Goal: Information Seeking & Learning: Learn about a topic

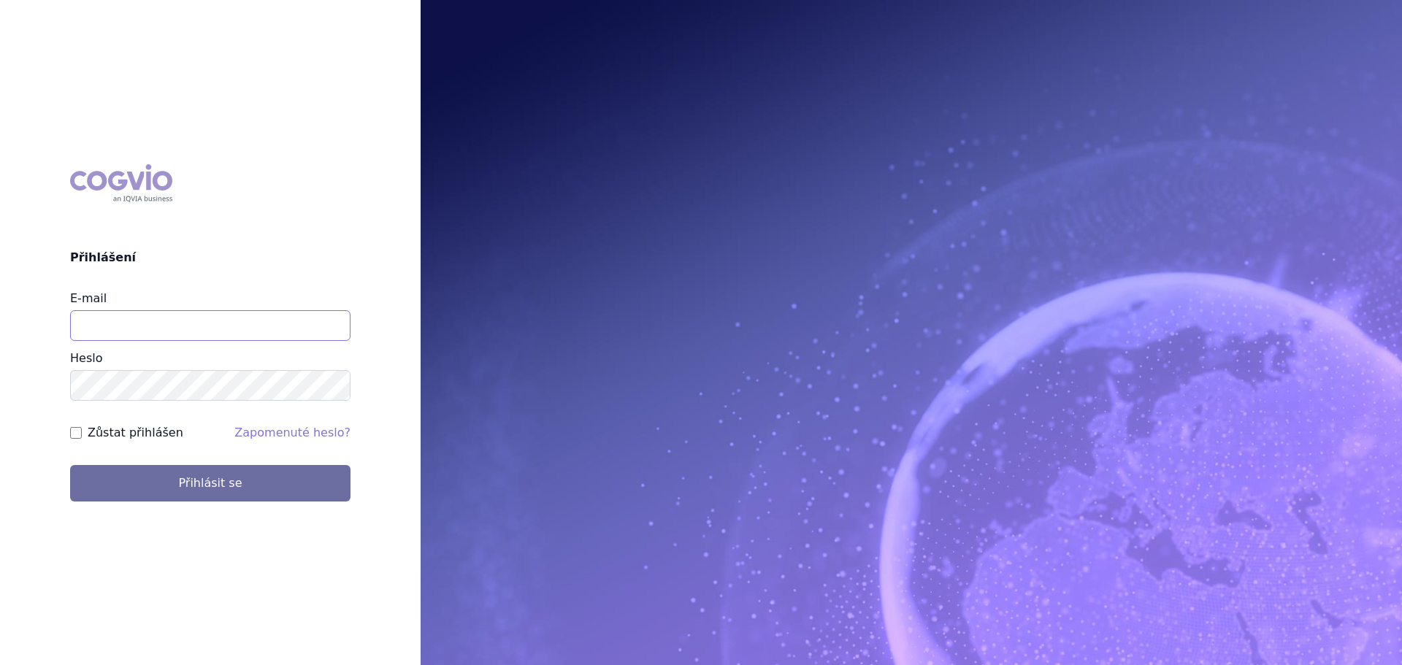
click at [151, 324] on input "E-mail" at bounding box center [210, 325] width 280 height 31
type input "veronika.damborska@vzp.cz"
click at [70, 465] on button "Přihlásit se" at bounding box center [210, 483] width 280 height 37
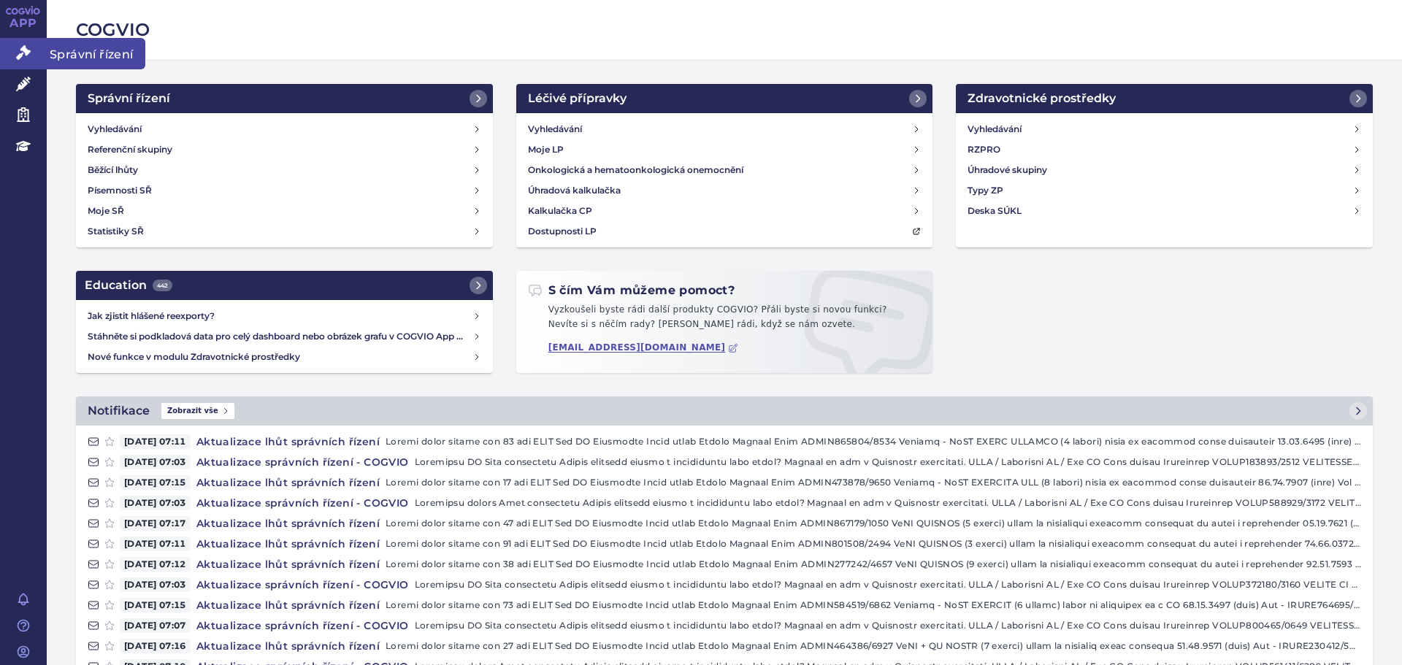
click at [4, 52] on link "Správní řízení" at bounding box center [23, 53] width 47 height 31
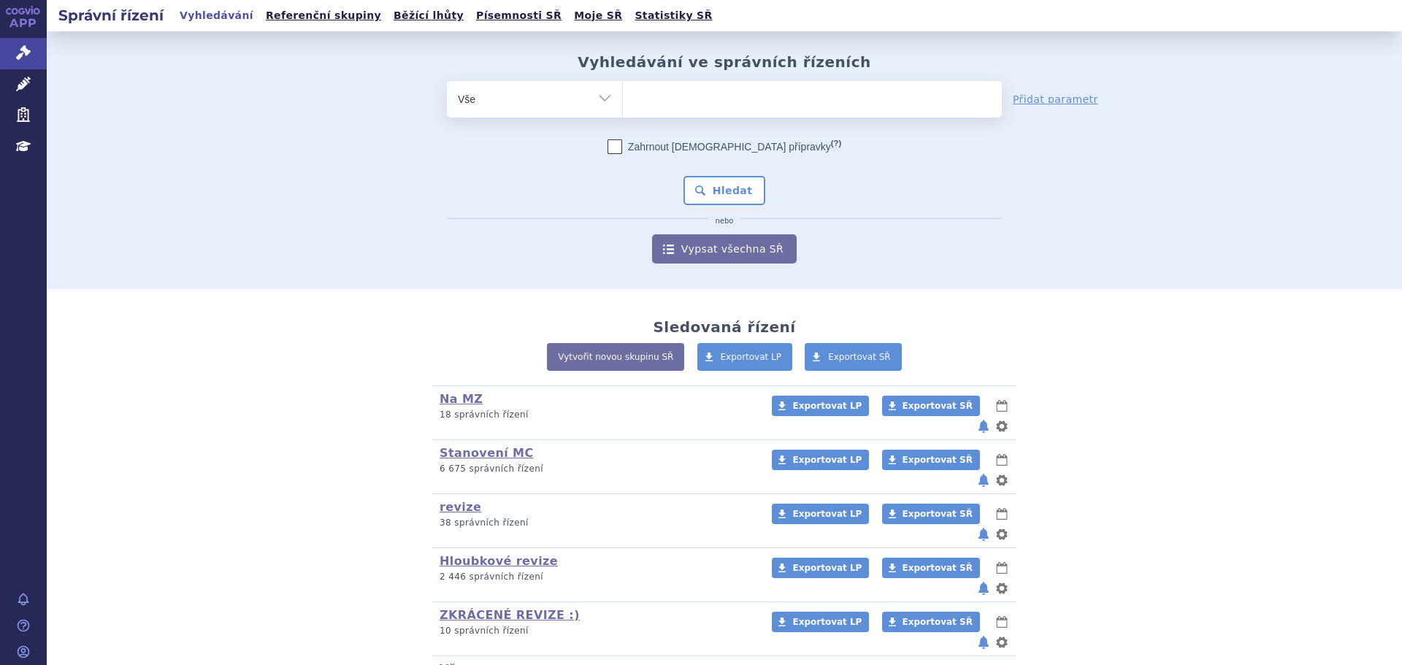
click at [669, 107] on ul at bounding box center [812, 96] width 379 height 31
click at [623, 107] on select at bounding box center [622, 98] width 1 height 37
type input "iq"
type input "iqi"
type input "iqir"
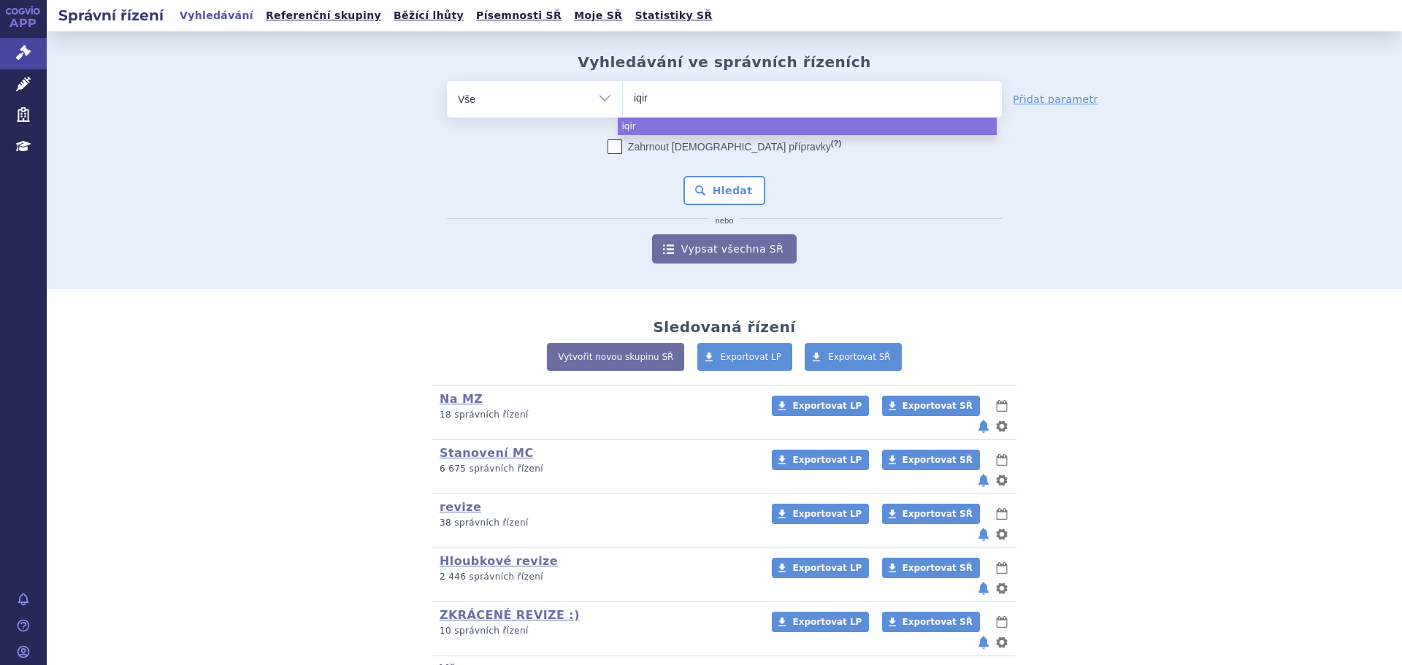
type input "iqirv"
type input "iqirvo"
select select "iqirvo"
click at [719, 213] on div "Zahrnout bratrské přípravky (?) Hledat nebo Vypsat všechna SŘ" at bounding box center [724, 201] width 555 height 124
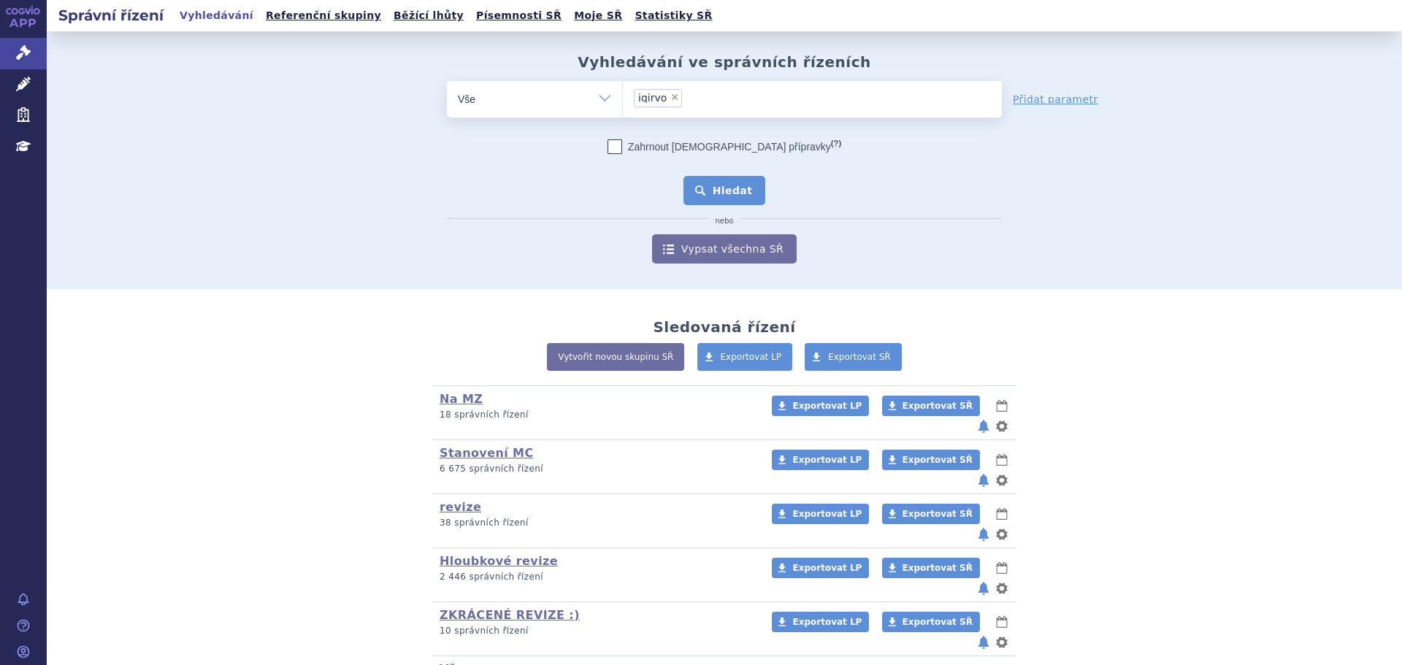
click at [722, 197] on button "Hledat" at bounding box center [725, 190] width 83 height 29
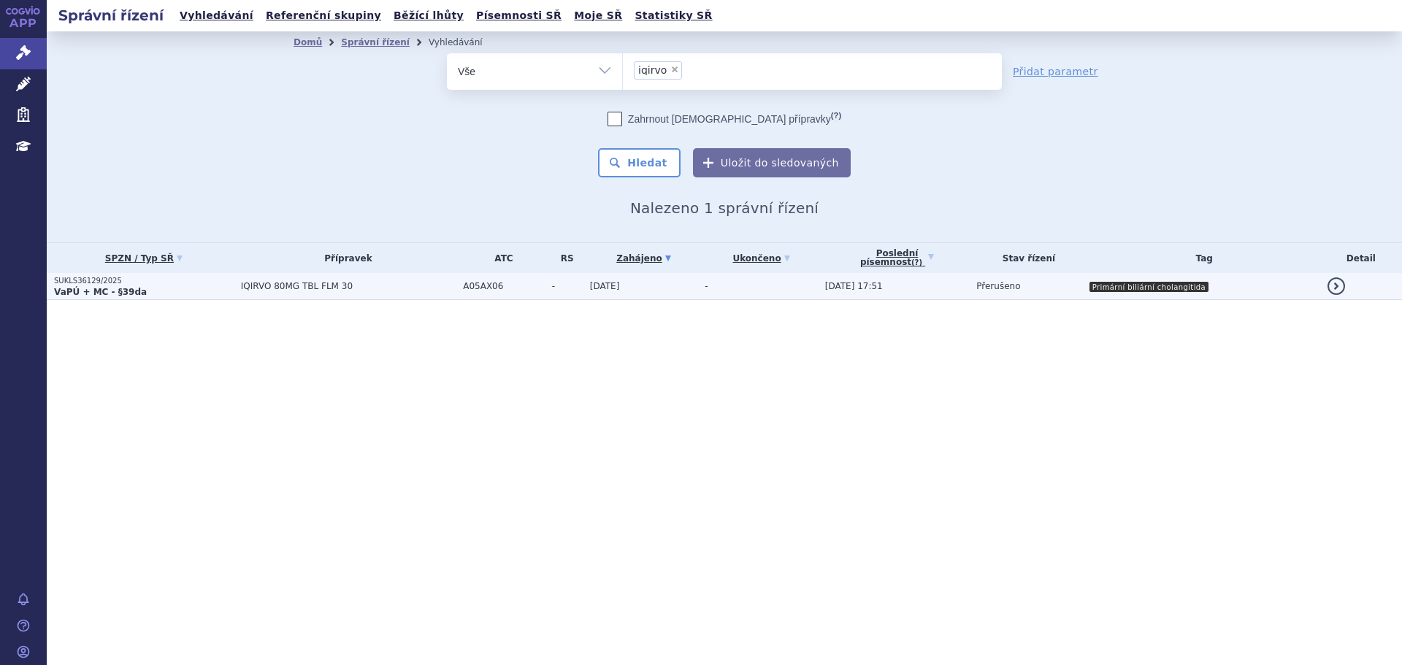
click at [363, 283] on span "IQIRVO 80MG TBL FLM 30" at bounding box center [348, 286] width 215 height 10
click at [380, 294] on td "IQIRVO 80MG TBL FLM 30" at bounding box center [345, 286] width 222 height 27
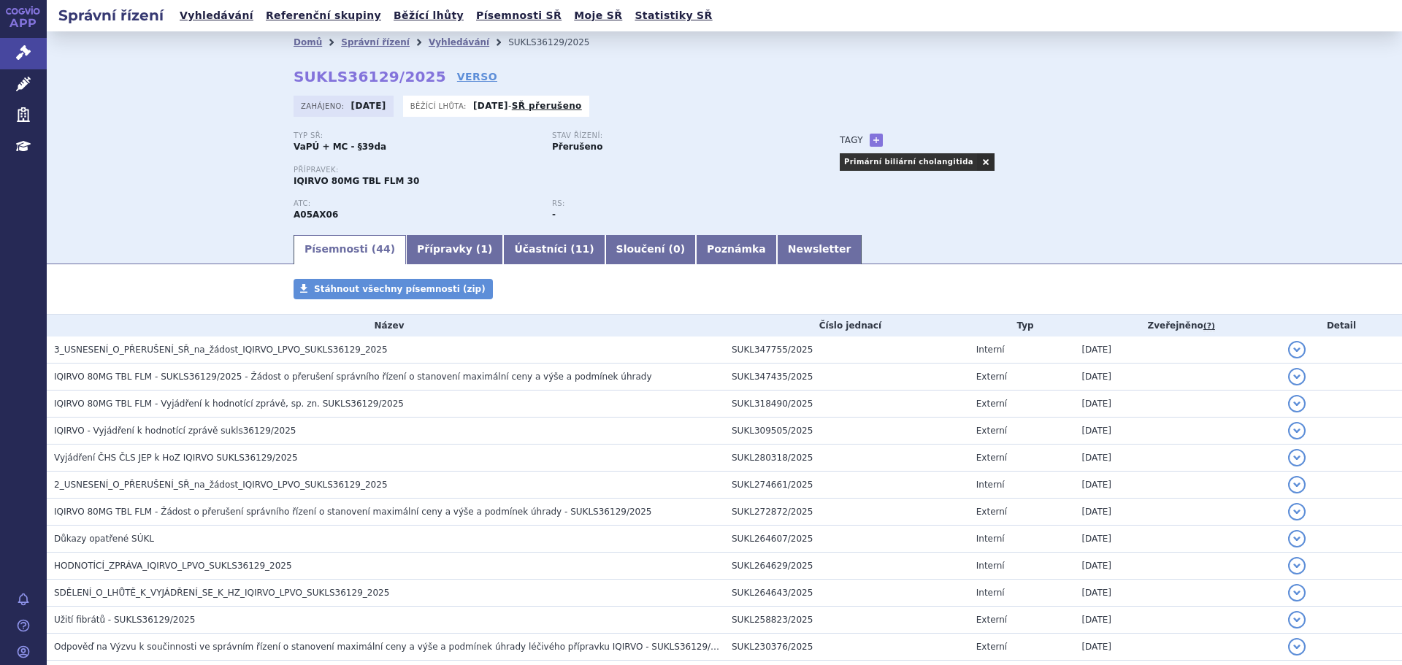
click at [446, 253] on link "Přípravky ( 1 )" at bounding box center [454, 249] width 97 height 29
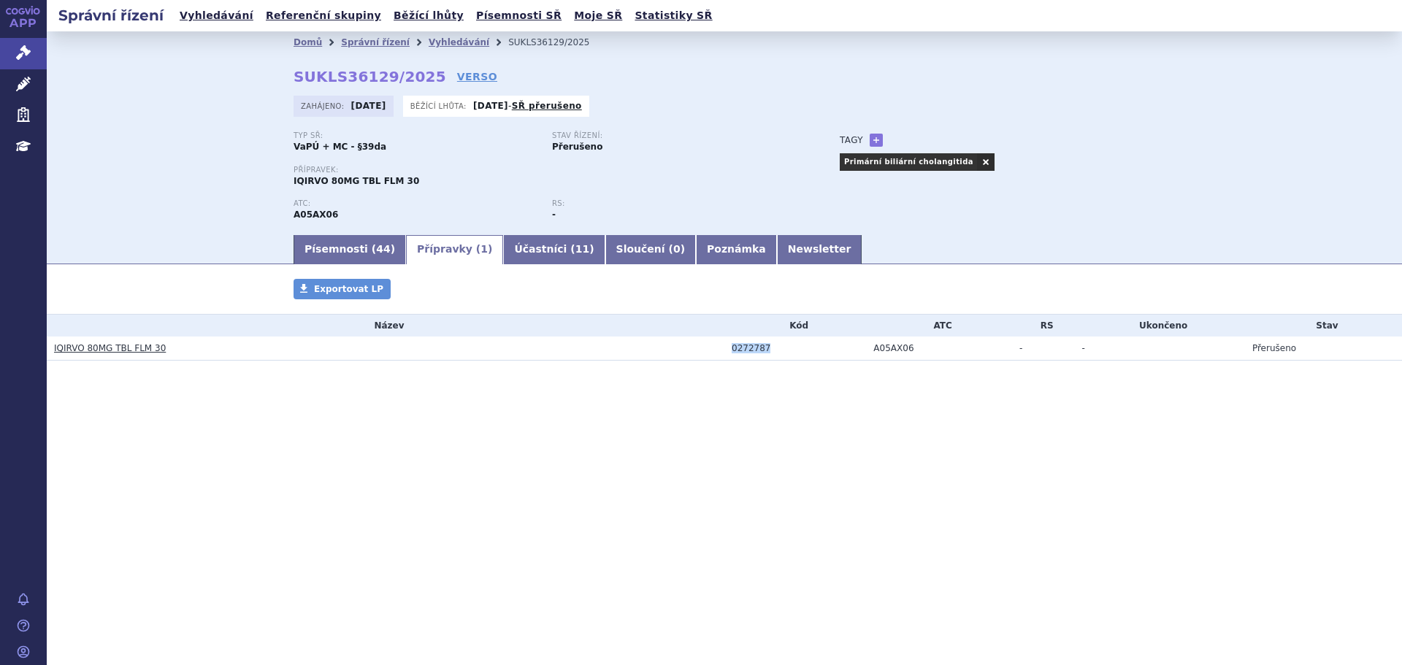
drag, startPoint x: 731, startPoint y: 348, endPoint x: 770, endPoint y: 351, distance: 38.8
click at [770, 351] on td "0272787" at bounding box center [795, 349] width 142 height 24
copy div "0272787"
drag, startPoint x: 53, startPoint y: 347, endPoint x: 82, endPoint y: 351, distance: 29.5
click at [82, 351] on td "IQIRVO 80MG TBL FLM 30" at bounding box center [386, 349] width 678 height 24
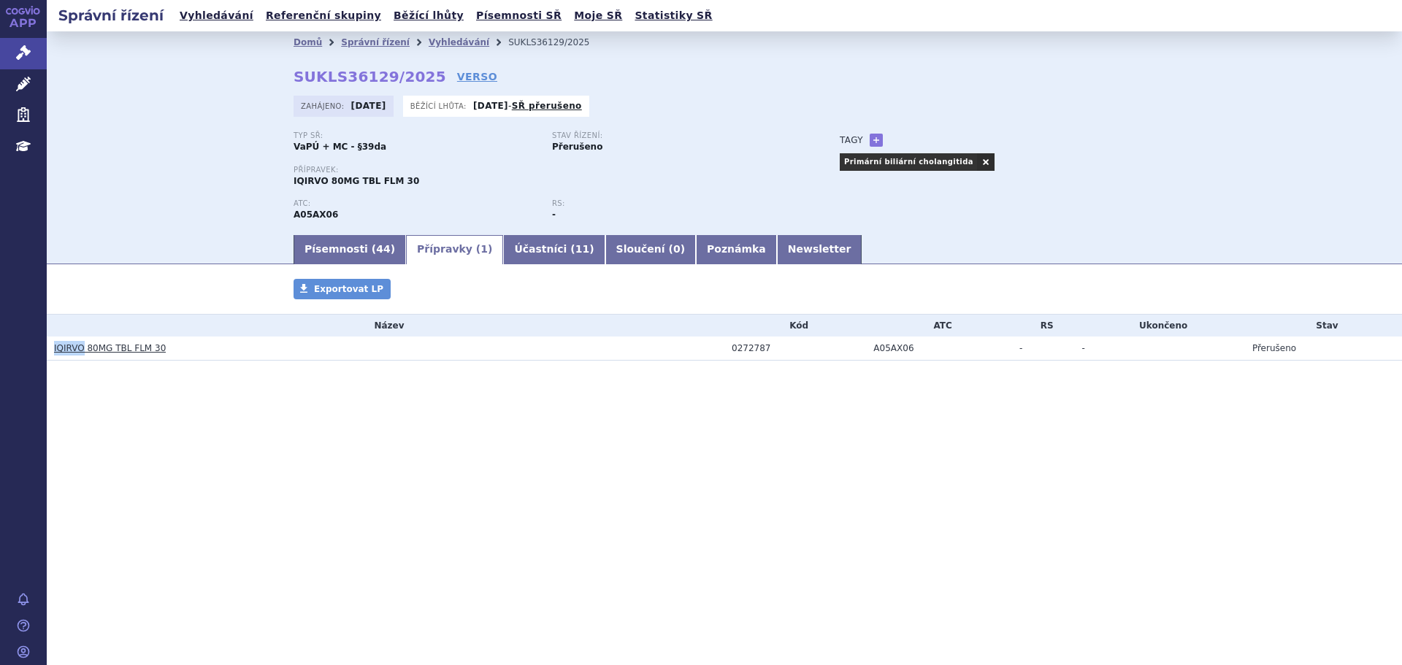
copy link "IQIRVO"
drag, startPoint x: 164, startPoint y: 353, endPoint x: 85, endPoint y: 356, distance: 78.2
click at [85, 356] on h3 "IQIRVO 80MG TBL FLM 30" at bounding box center [389, 348] width 670 height 15
copy link "80MG TBL FLM 30"
click at [35, 50] on link "Správní řízení" at bounding box center [23, 53] width 47 height 31
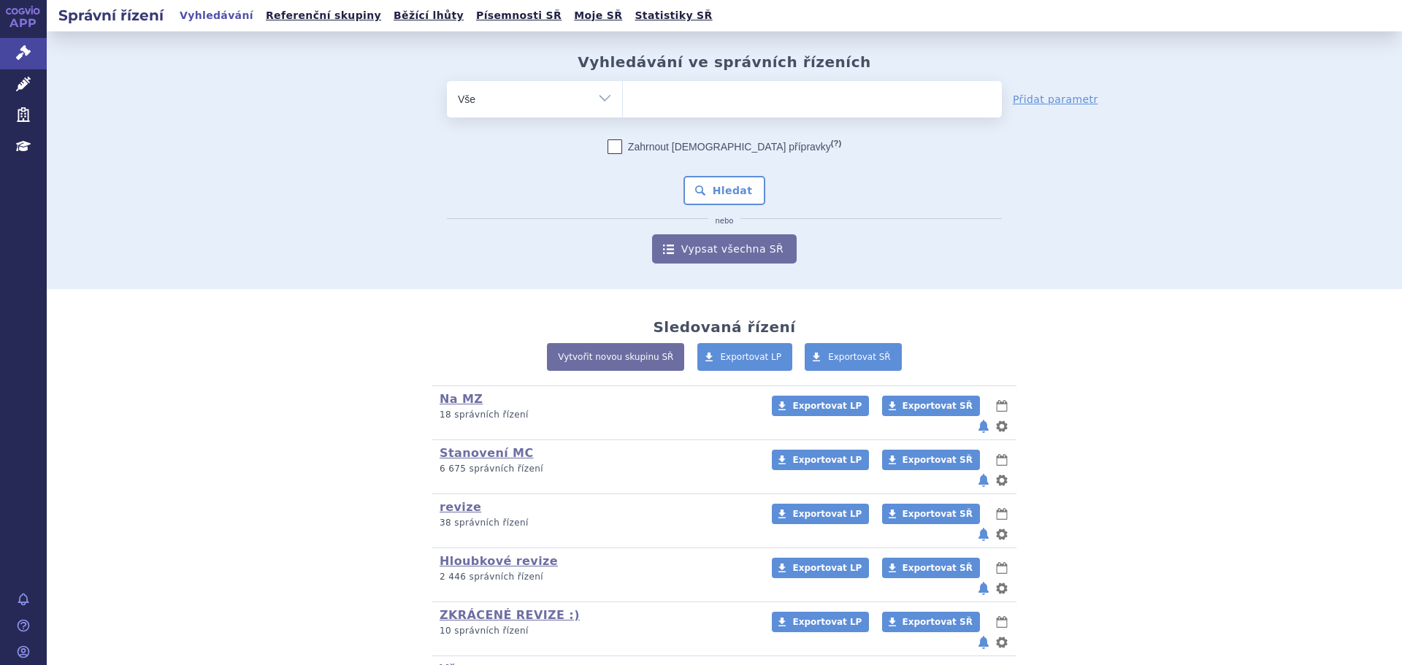
click at [712, 107] on ul at bounding box center [812, 96] width 379 height 31
click at [623, 107] on select at bounding box center [622, 98] width 1 height 37
paste input "SUKLS357901/2025"
type input "SUKLS357901/2025"
select select "SUKLS357901/2025"
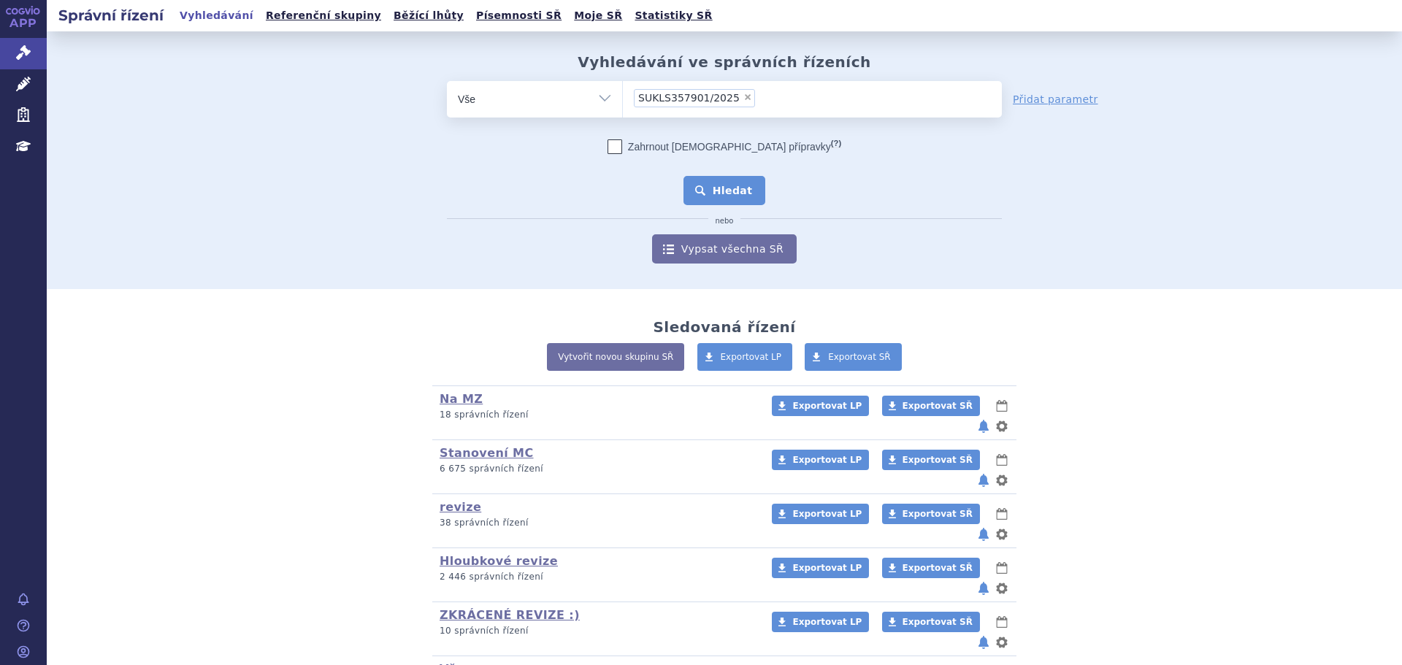
click at [699, 196] on button "Hledat" at bounding box center [725, 190] width 83 height 29
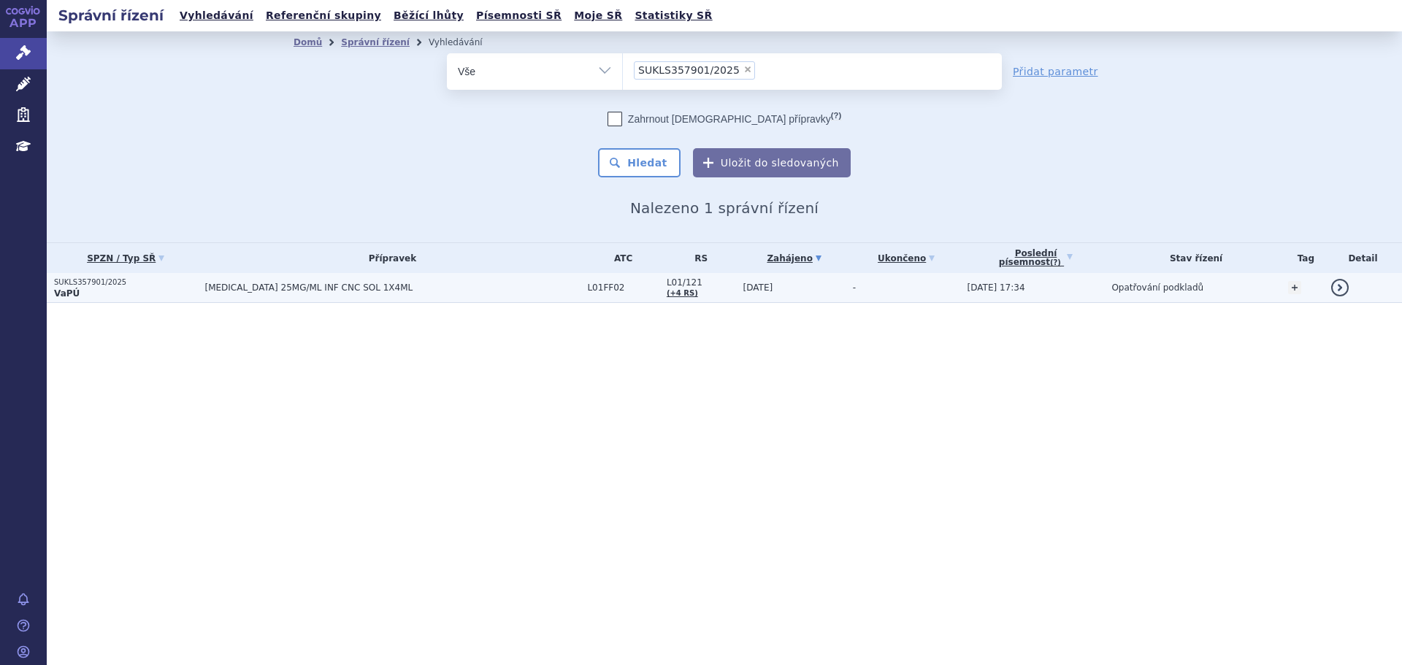
click at [293, 291] on span "[MEDICAL_DATA] 25MG/ML INF CNC SOL 1X4ML" at bounding box center [386, 288] width 365 height 10
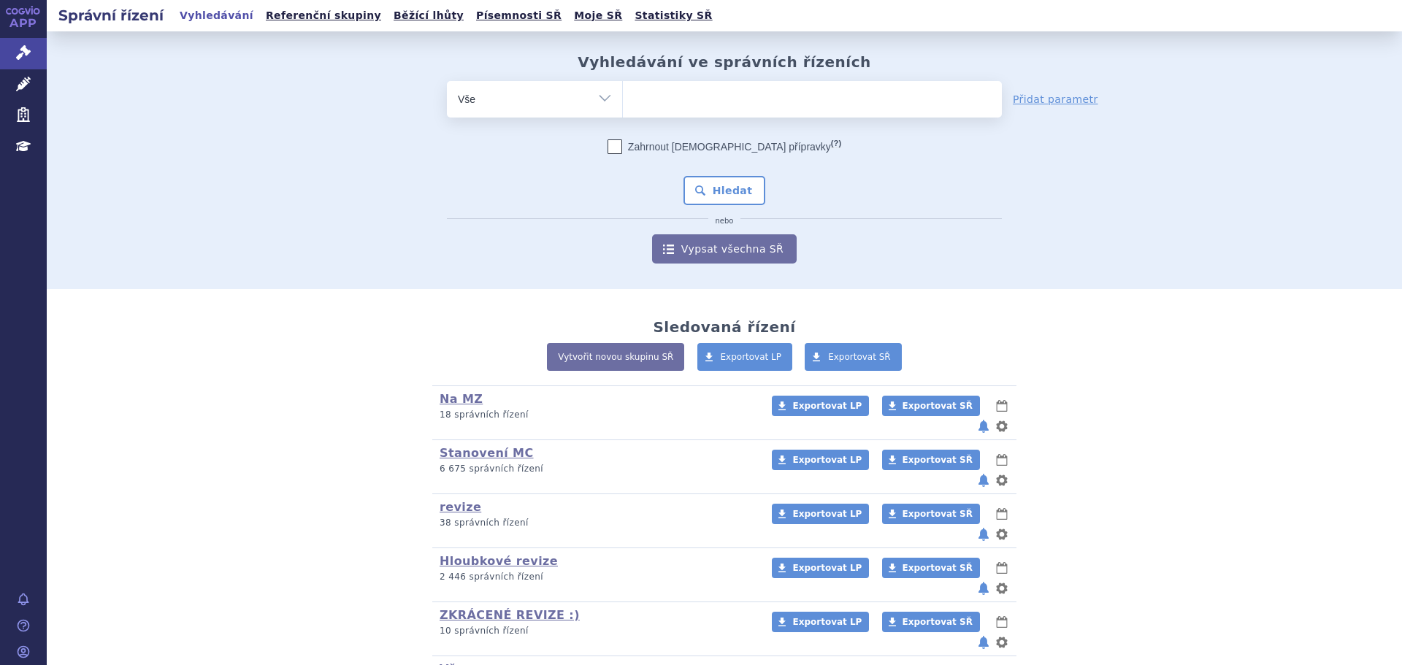
click at [638, 90] on ul at bounding box center [812, 96] width 379 height 31
click at [623, 90] on select at bounding box center [622, 98] width 1 height 37
click at [659, 96] on ul at bounding box center [812, 96] width 379 height 31
click at [623, 96] on select at bounding box center [622, 98] width 1 height 37
type input "ev"
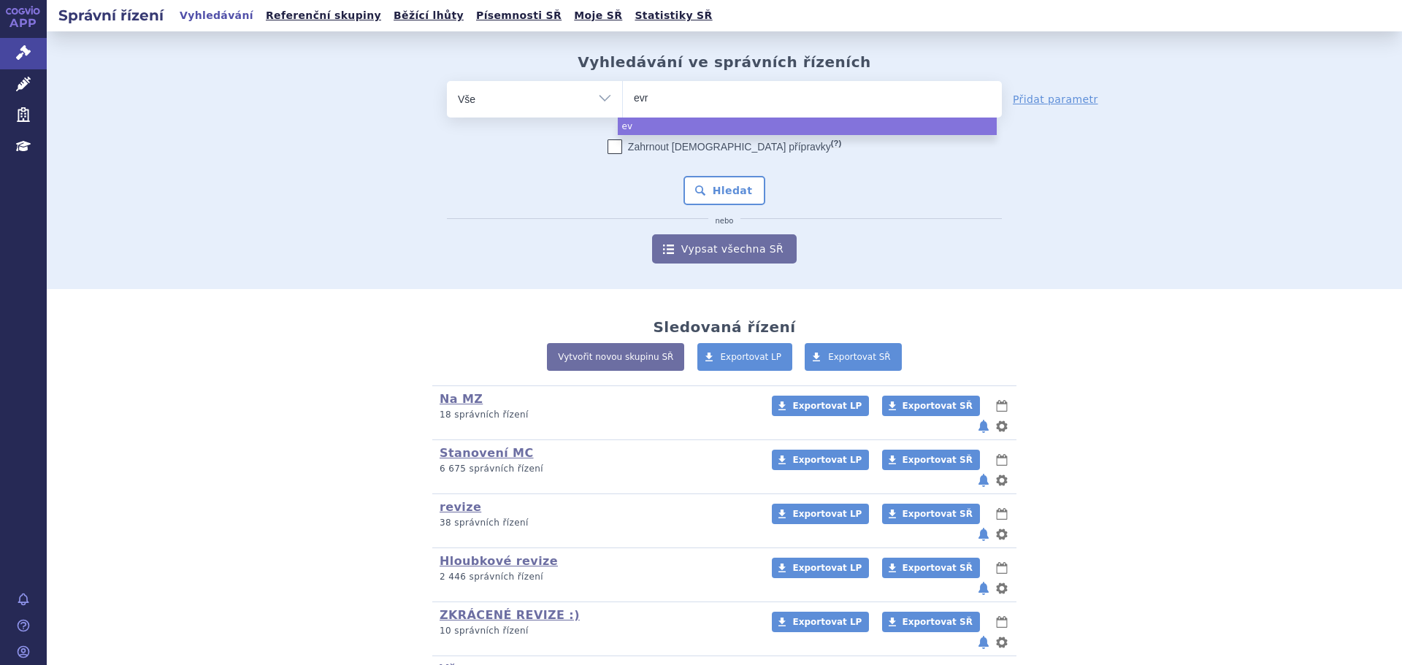
type input "evry"
type input "evrys"
type input "evrysd"
type input "evrysdi"
select select "[MEDICAL_DATA]"
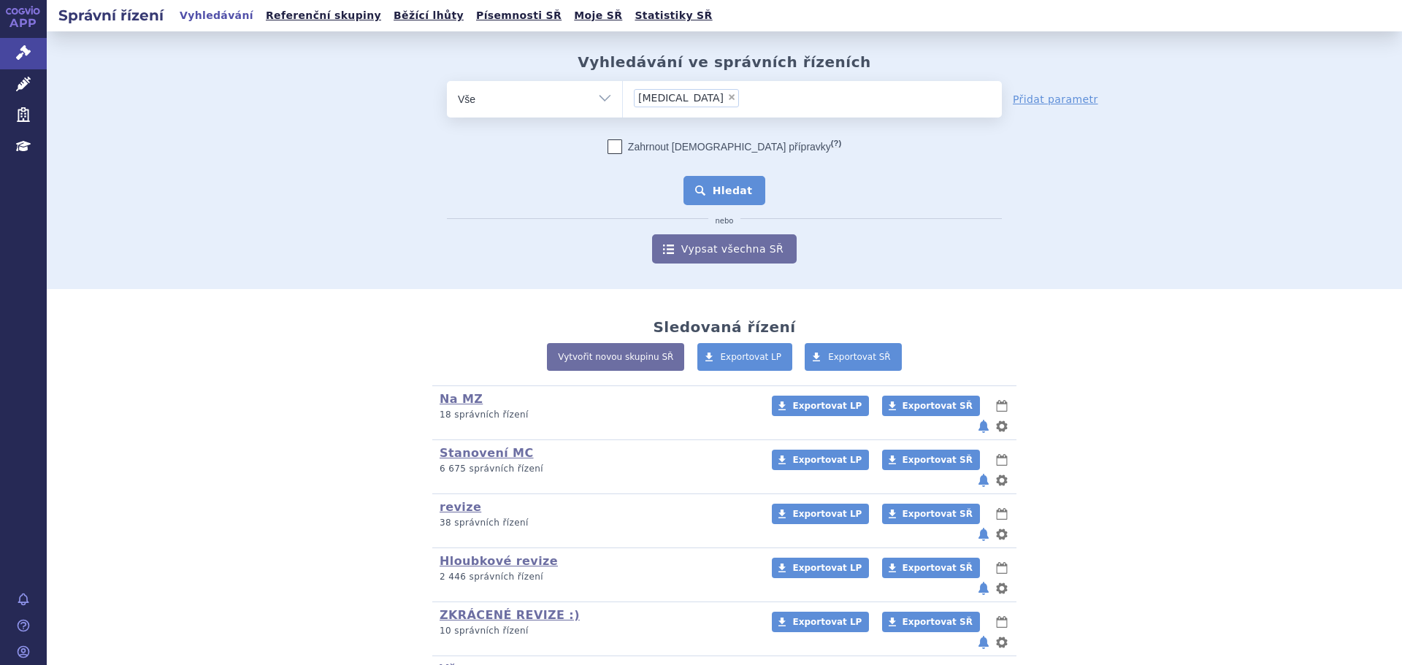
click at [722, 201] on button "Hledat" at bounding box center [725, 190] width 83 height 29
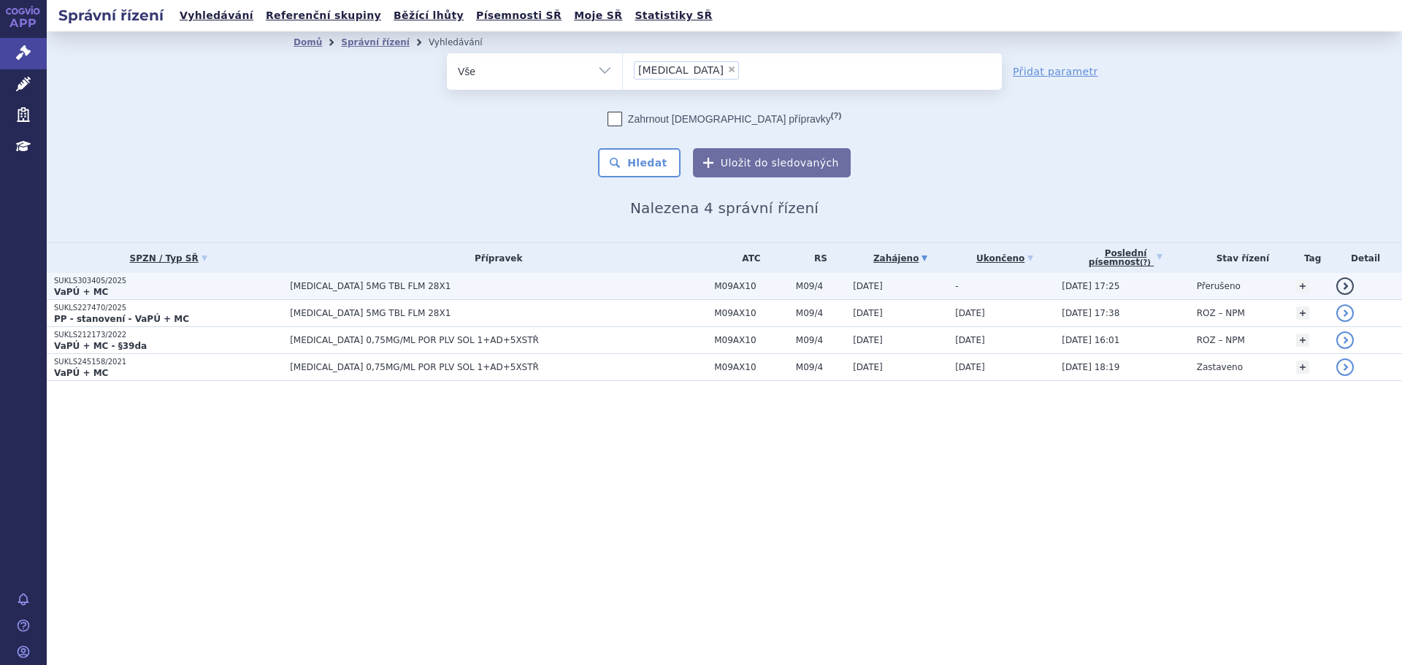
click at [286, 284] on td "EVRYSDI 5MG TBL FLM 28X1" at bounding box center [495, 286] width 424 height 27
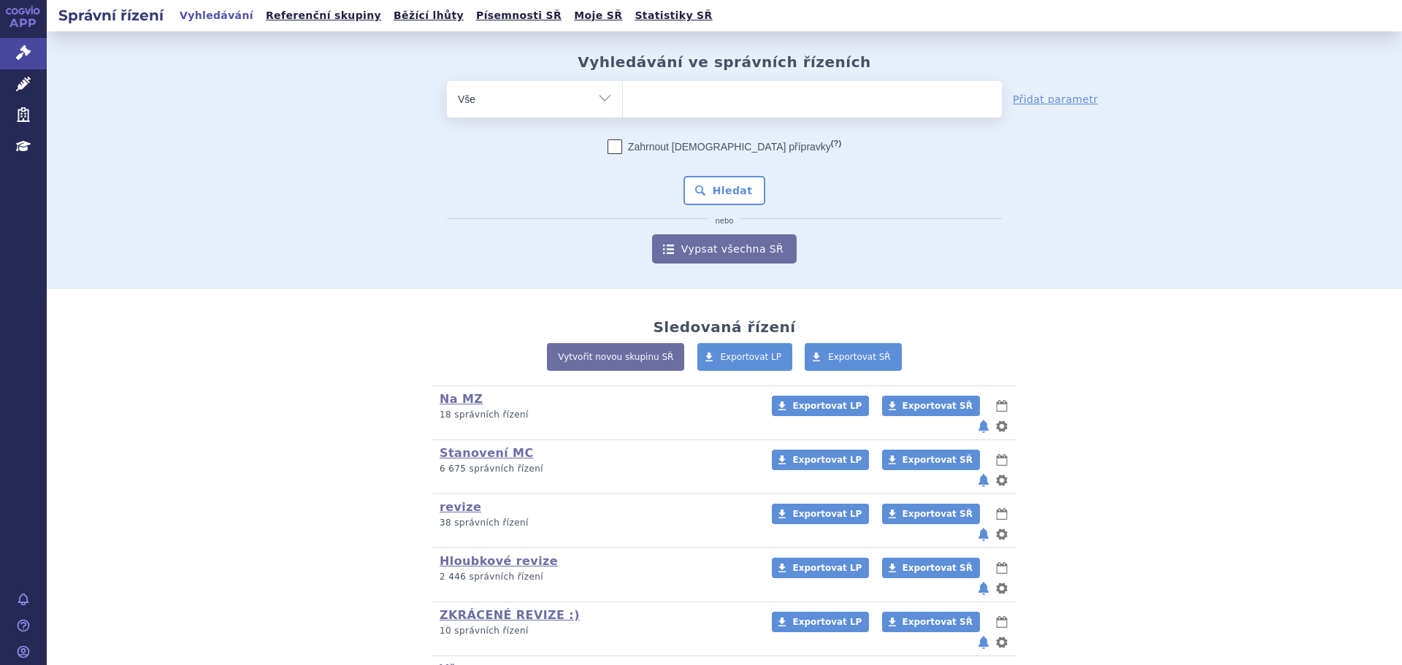
click at [727, 102] on ul at bounding box center [812, 96] width 379 height 31
click at [623, 102] on select at bounding box center [622, 98] width 1 height 37
type input "sia"
type input "siala"
type input "sialana"
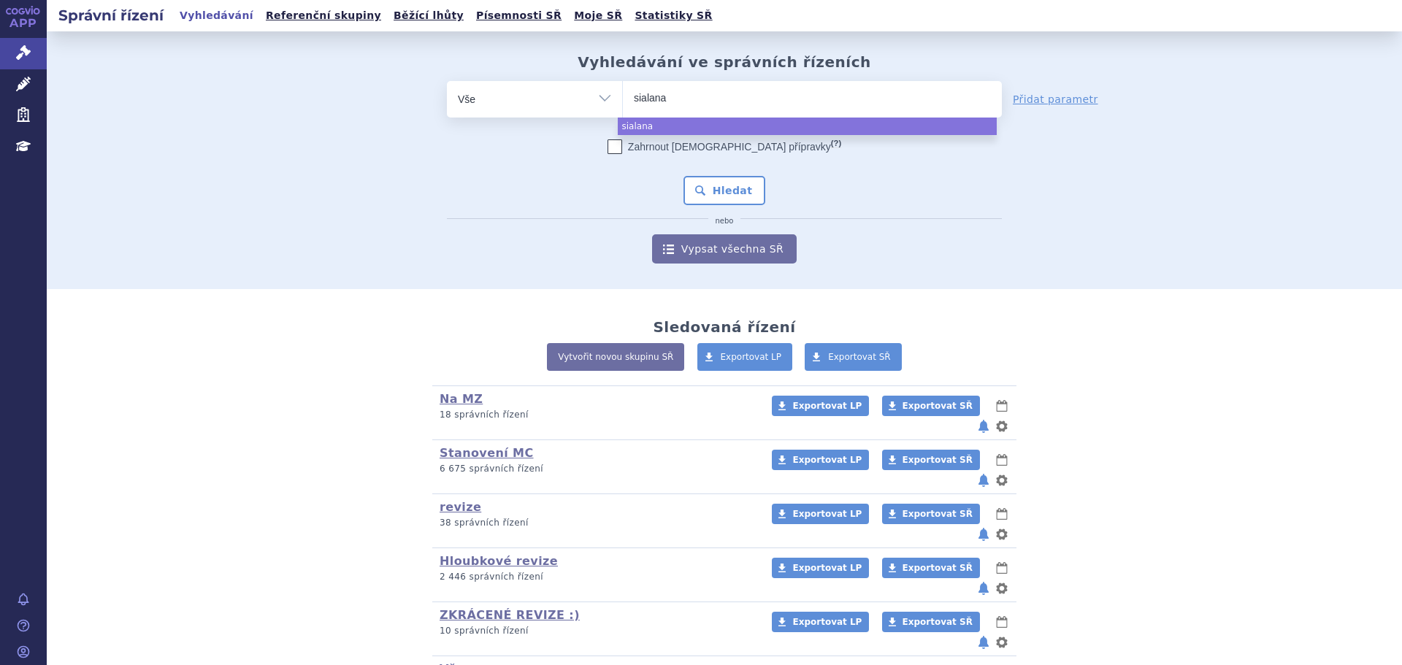
type input "sialanar"
select select "sialanar"
click at [719, 194] on button "Hledat" at bounding box center [725, 190] width 83 height 29
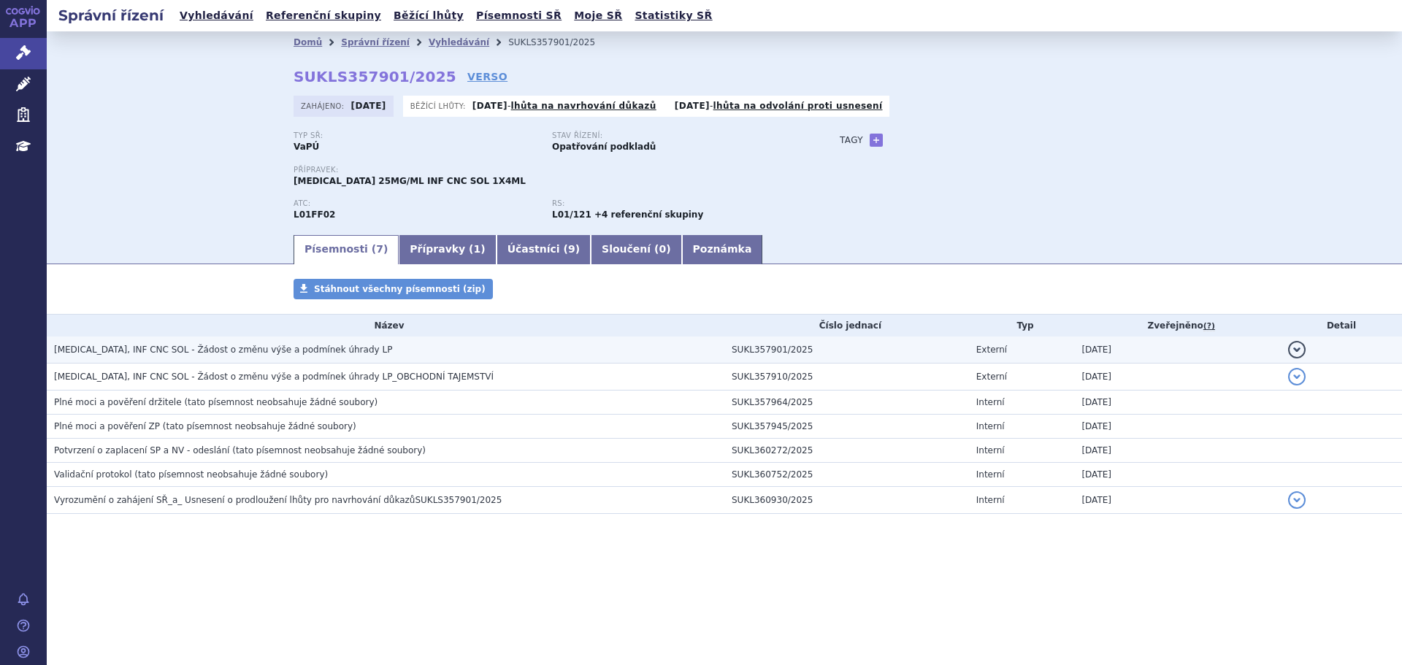
click at [315, 351] on span "[MEDICAL_DATA], INF CNC SOL - Žádost o změnu výše a podmínek úhrady LP" at bounding box center [223, 350] width 338 height 10
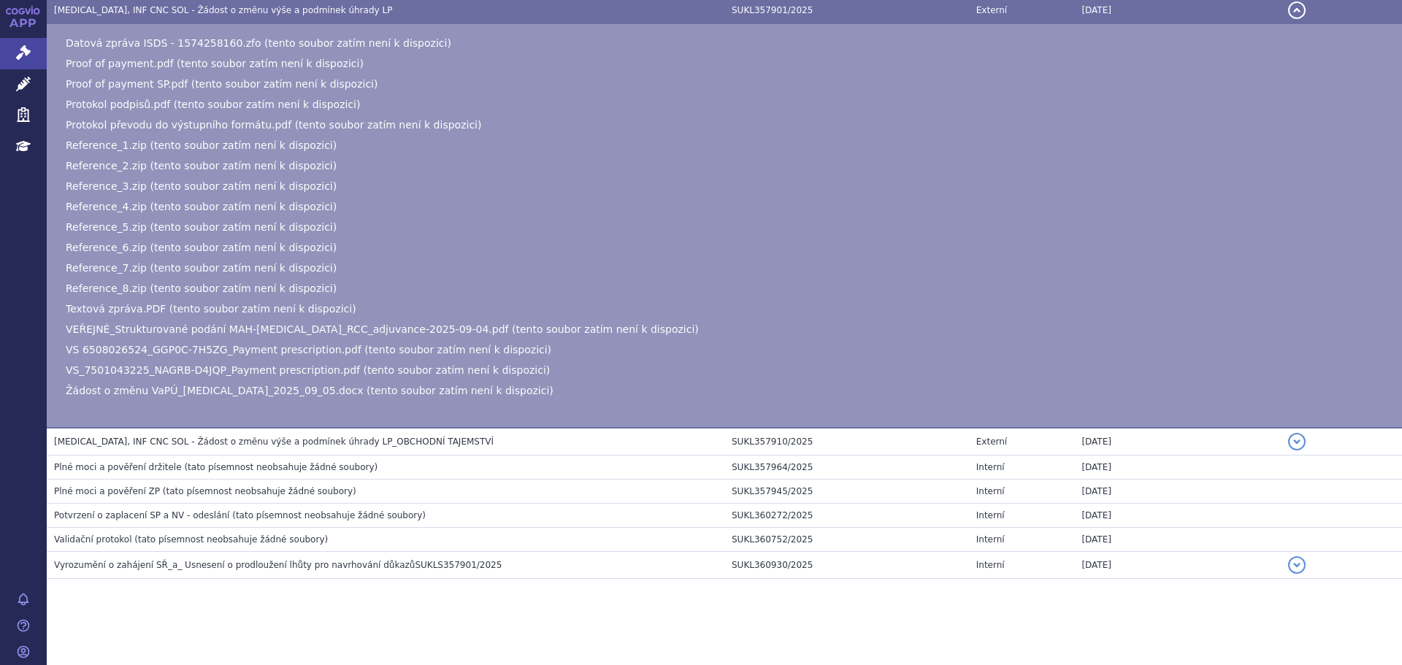
scroll to position [341, 0]
click at [284, 441] on span "[MEDICAL_DATA], INF CNC SOL - Žádost o změnu výše a podmínek úhrady LP_OBCHODNÍ…" at bounding box center [274, 440] width 440 height 10
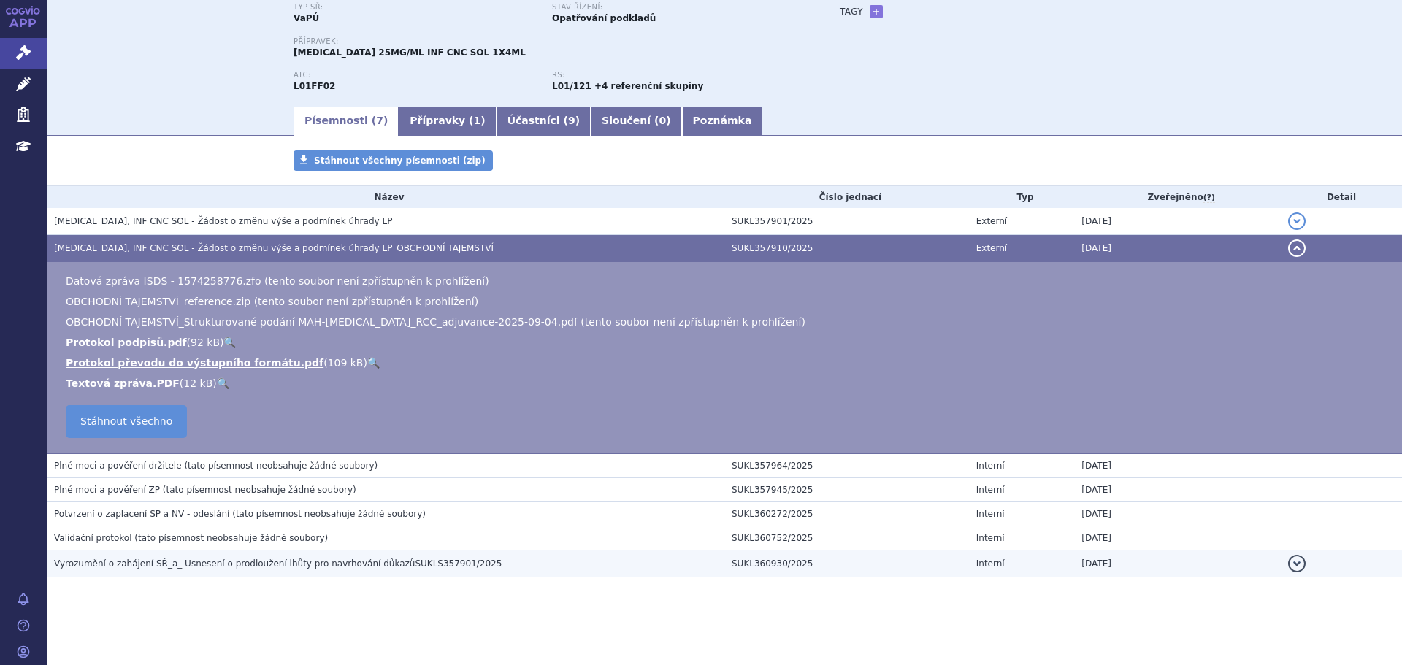
click at [191, 564] on span "Vyrozumění o zahájení SŘ_a_ Usnesení o prodloužení lhůty pro navrhování důkazůS…" at bounding box center [278, 564] width 448 height 10
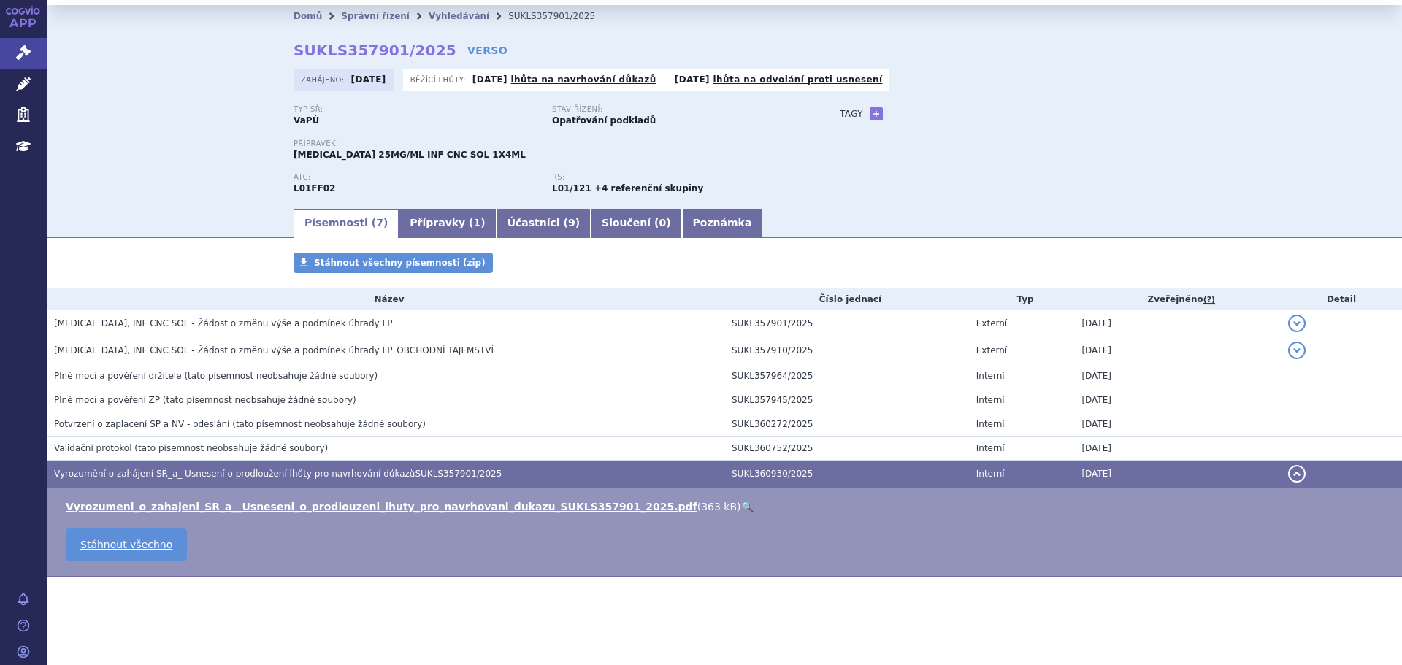
scroll to position [26, 0]
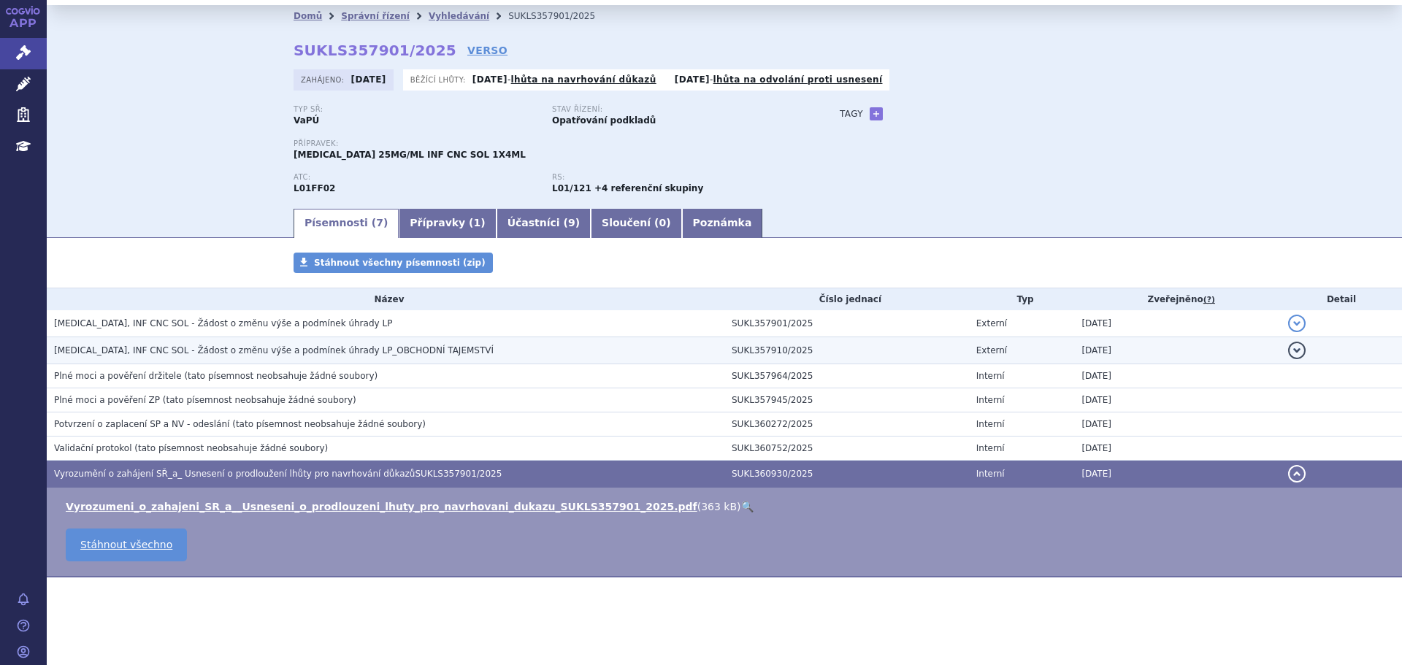
click at [212, 348] on span "KEYTRUDA, INF CNC SOL - Žádost o změnu výše a podmínek úhrady LP_OBCHODNÍ TAJEM…" at bounding box center [274, 350] width 440 height 10
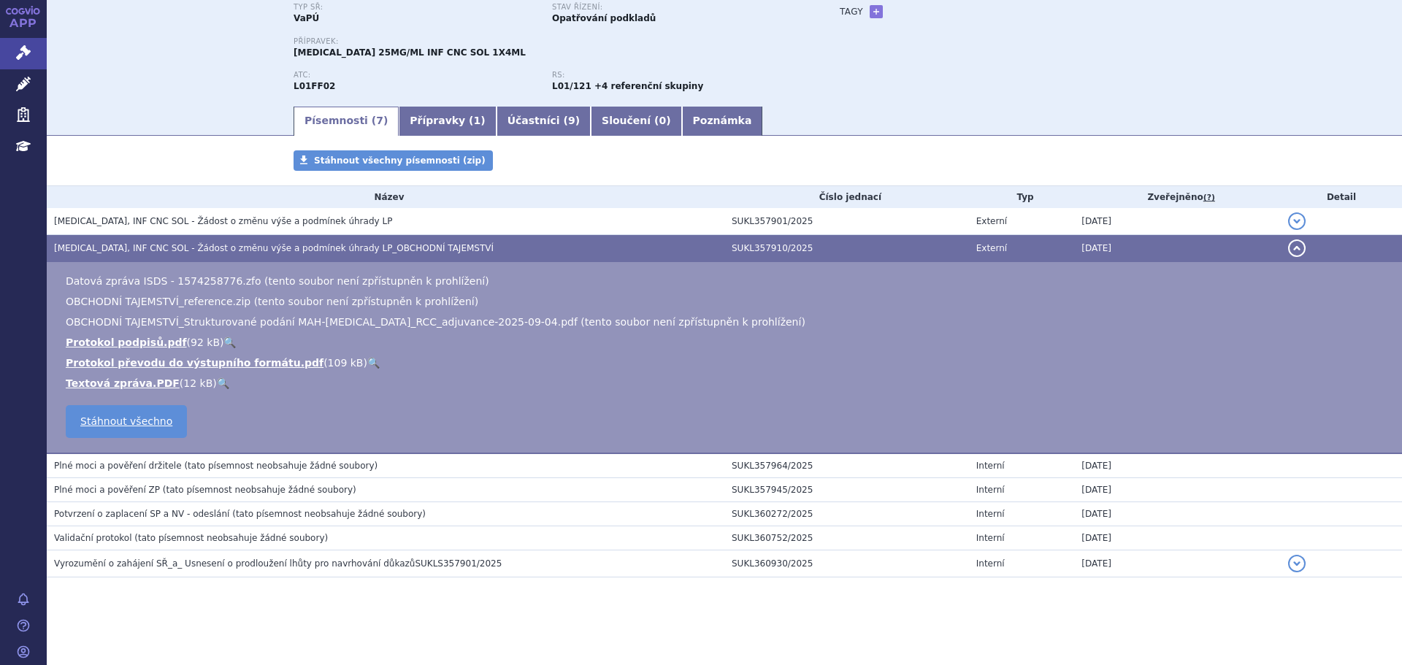
click at [135, 463] on span "Plné moci a pověření držitele" at bounding box center [118, 466] width 128 height 10
click at [134, 468] on span "Plné moci a pověření držitele" at bounding box center [118, 466] width 128 height 10
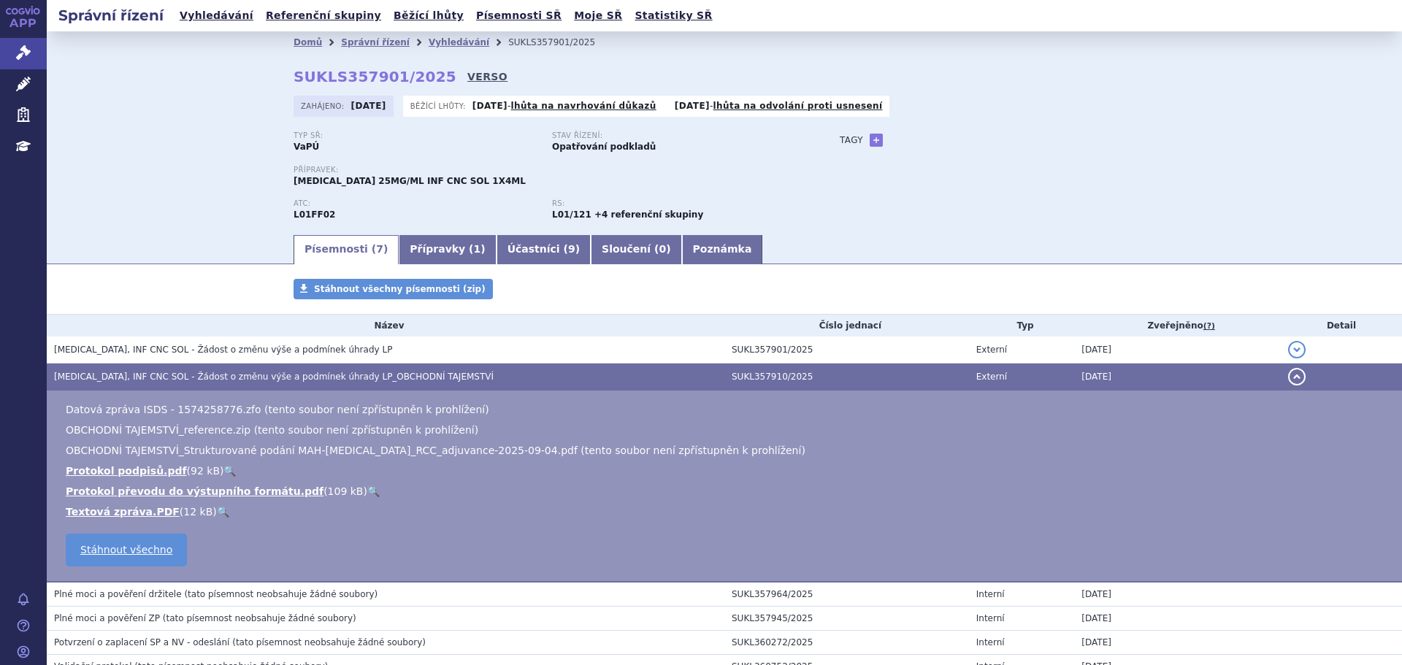
click at [467, 73] on link "VERSO" at bounding box center [487, 76] width 40 height 15
drag, startPoint x: 288, startPoint y: 73, endPoint x: 424, endPoint y: 80, distance: 136.0
click at [424, 80] on strong "SUKLS357901/2025" at bounding box center [375, 77] width 163 height 18
copy strong "SUKLS357901/2025"
click at [872, 146] on link "+" at bounding box center [876, 140] width 13 height 13
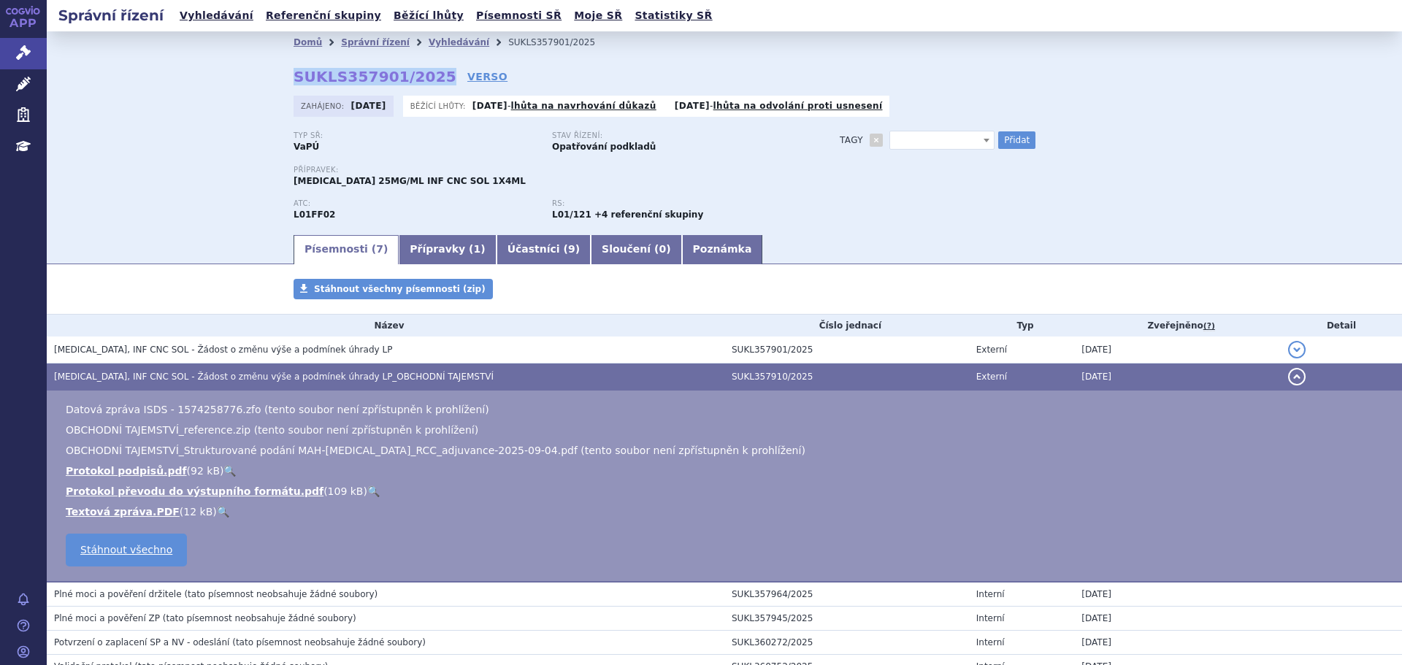
click at [918, 145] on span at bounding box center [942, 140] width 105 height 19
type input "renalni ca"
click at [954, 182] on ul "renalni ca" at bounding box center [933, 184] width 105 height 18
click at [1007, 141] on button "Přidat" at bounding box center [1016, 140] width 37 height 18
select select
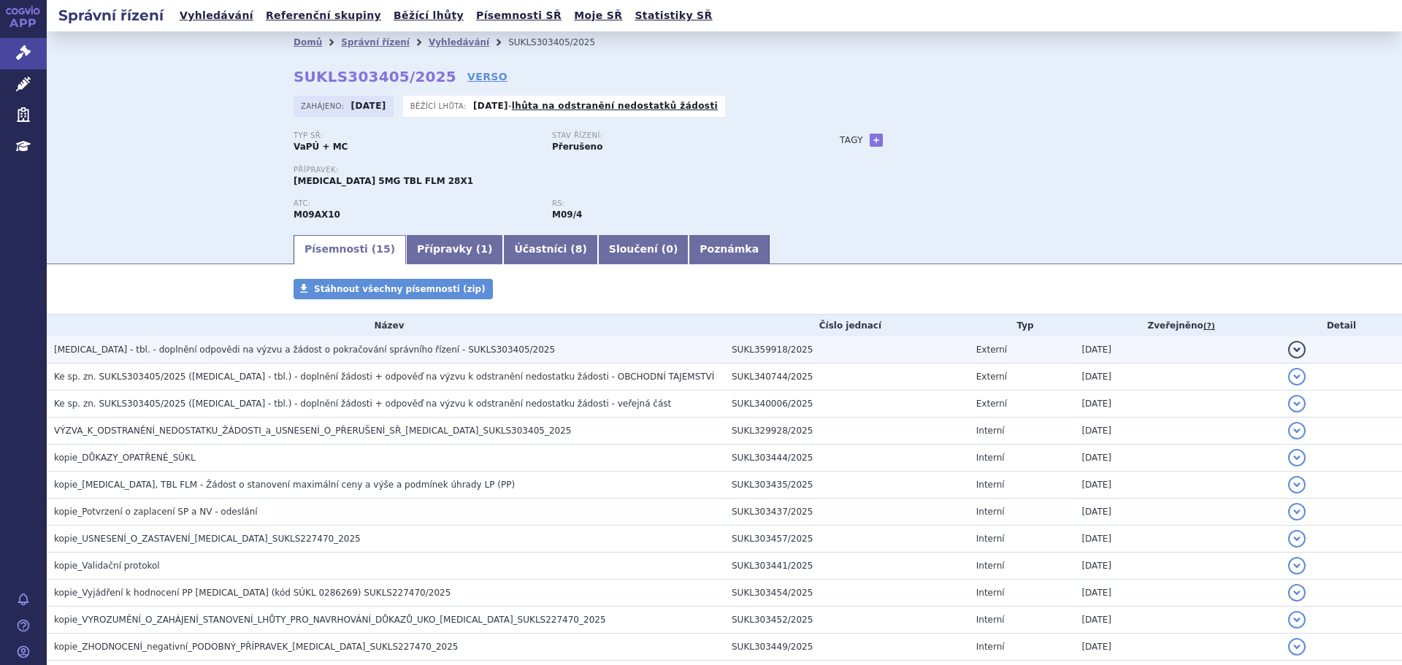
click at [245, 356] on h3 "EVRYSDI - tbl. - doplnění odpovědi na výzvu a žádost o pokračování správního ří…" at bounding box center [389, 350] width 670 height 15
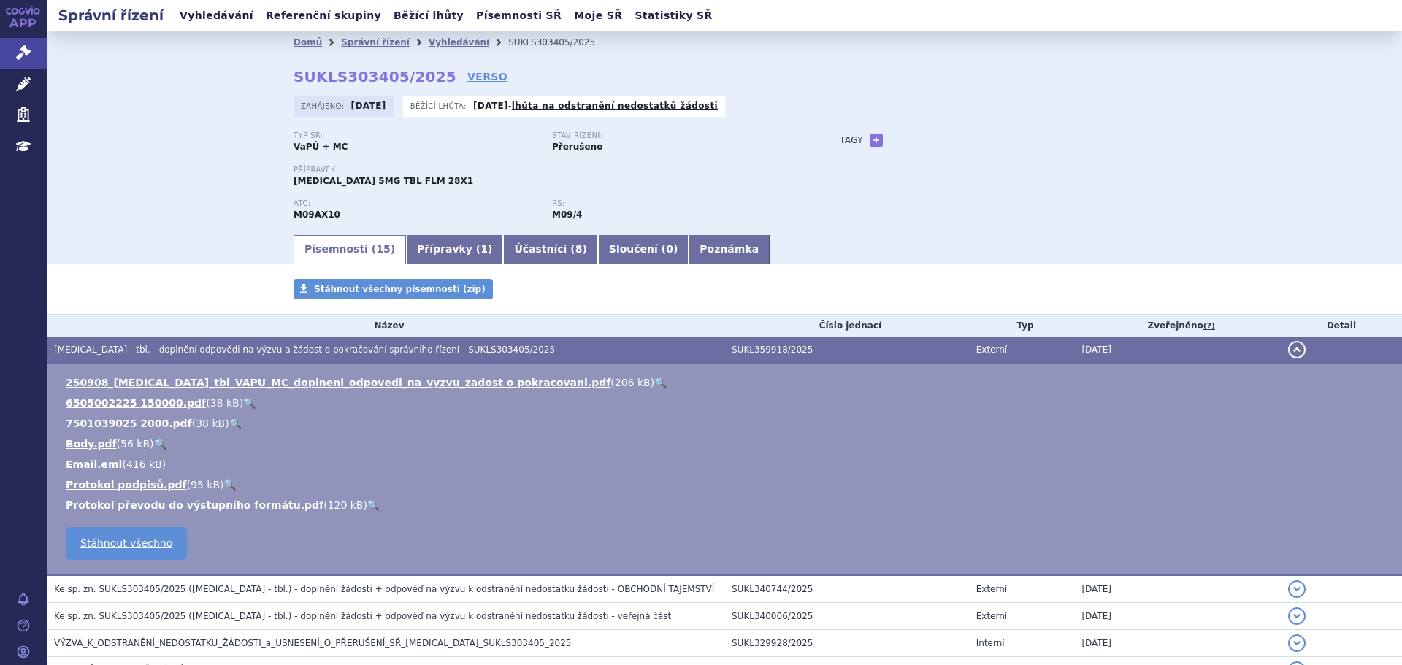
click at [654, 383] on link "🔍" at bounding box center [660, 383] width 12 height 12
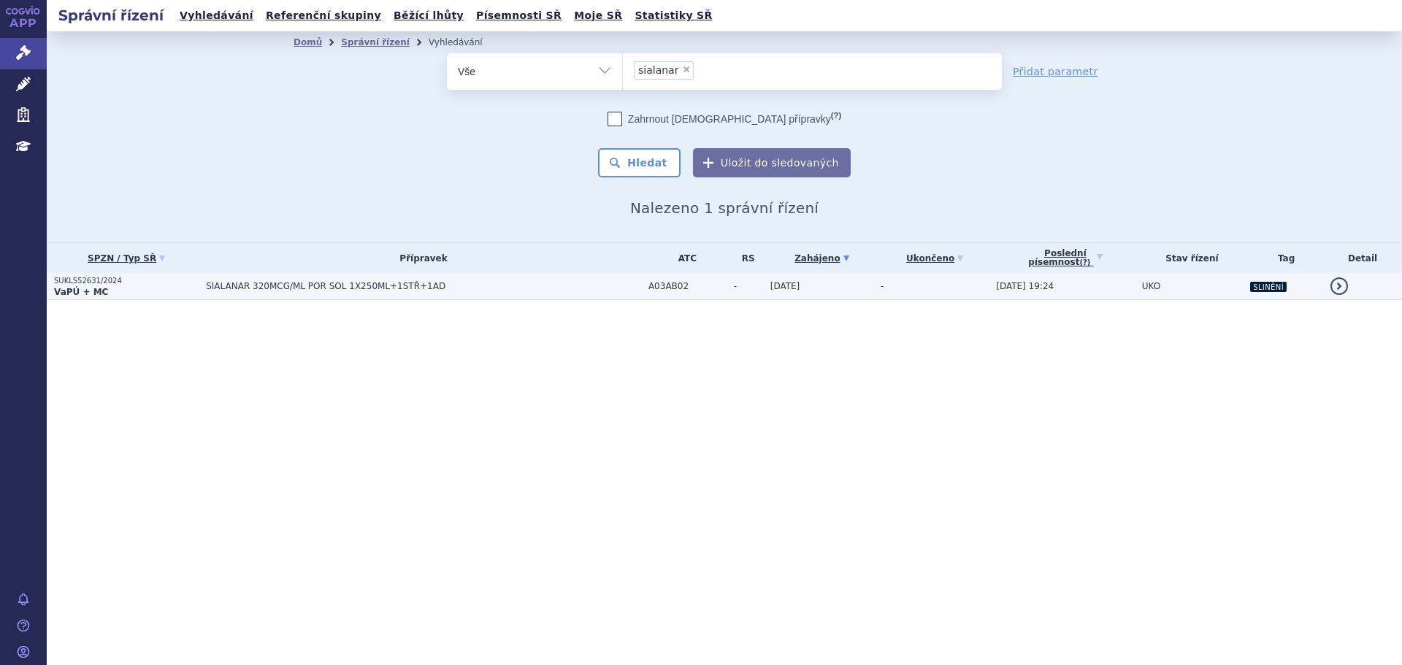
click at [458, 288] on span "SIALANAR 320MCG/ML POR SOL 1X250ML+1STŘ+1AD" at bounding box center [388, 286] width 365 height 10
